Goal: Information Seeking & Learning: Learn about a topic

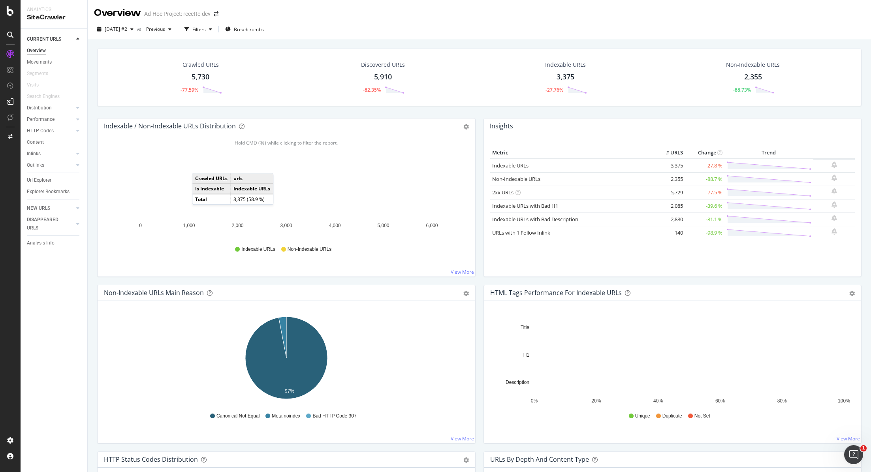
scroll to position [6, 0]
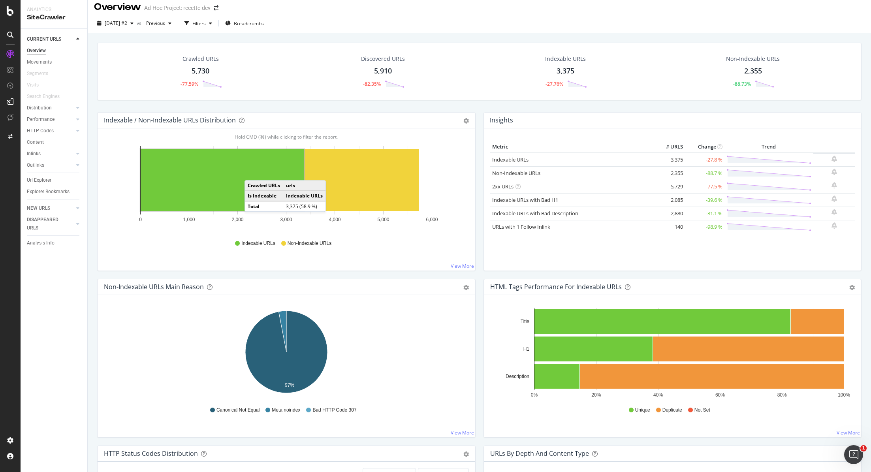
click at [251, 172] on rect "A chart." at bounding box center [223, 180] width 164 height 62
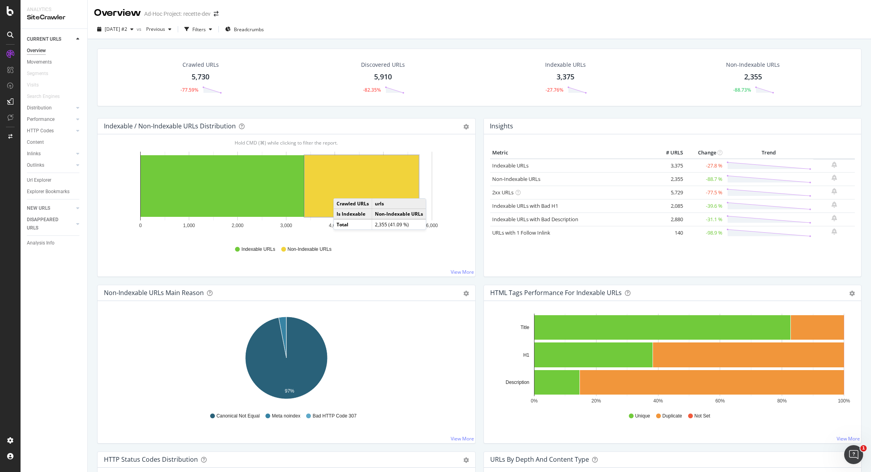
click at [341, 190] on rect "A chart." at bounding box center [362, 186] width 114 height 62
